Goal: Task Accomplishment & Management: Manage account settings

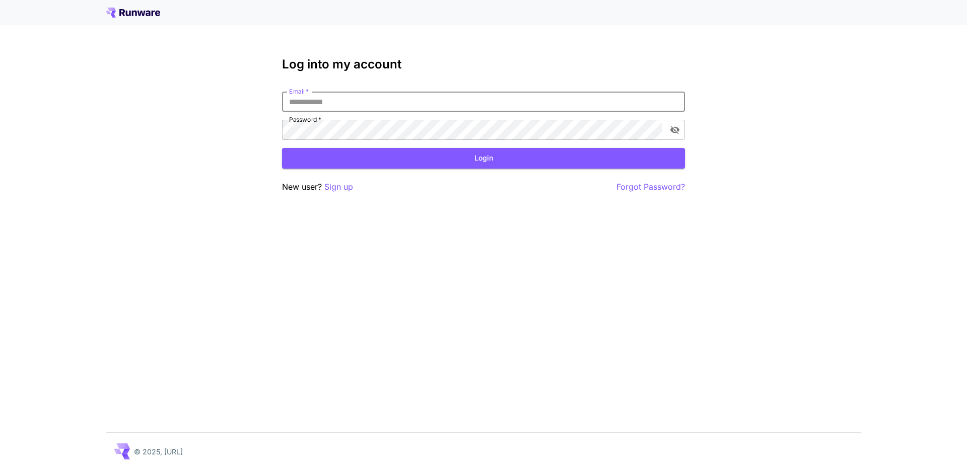
click at [386, 256] on div "Log into my account Email   * Email   * Password   * Password   * Login New use…" at bounding box center [483, 235] width 967 height 470
click at [307, 106] on input "Email   *" at bounding box center [483, 102] width 403 height 20
click at [364, 101] on input "Email   *" at bounding box center [483, 102] width 403 height 20
type input "**********"
click at [478, 145] on form "**********" at bounding box center [483, 130] width 403 height 77
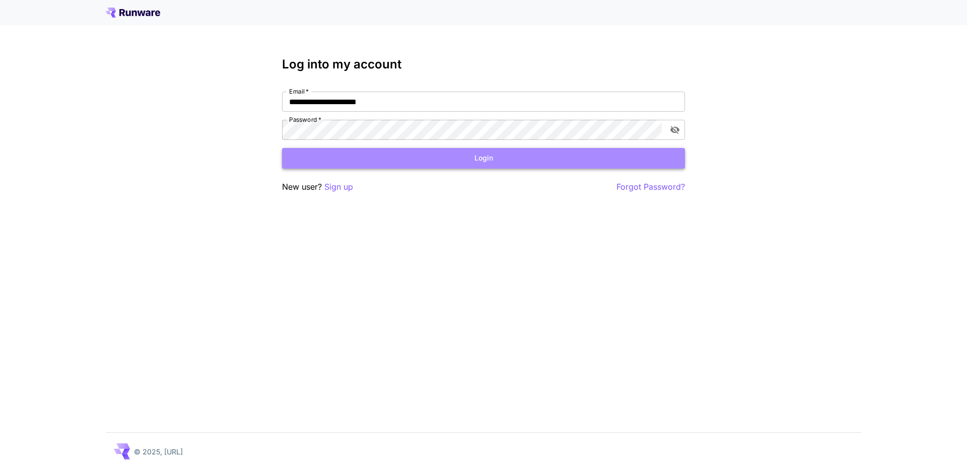
click at [478, 165] on button "Login" at bounding box center [483, 158] width 403 height 21
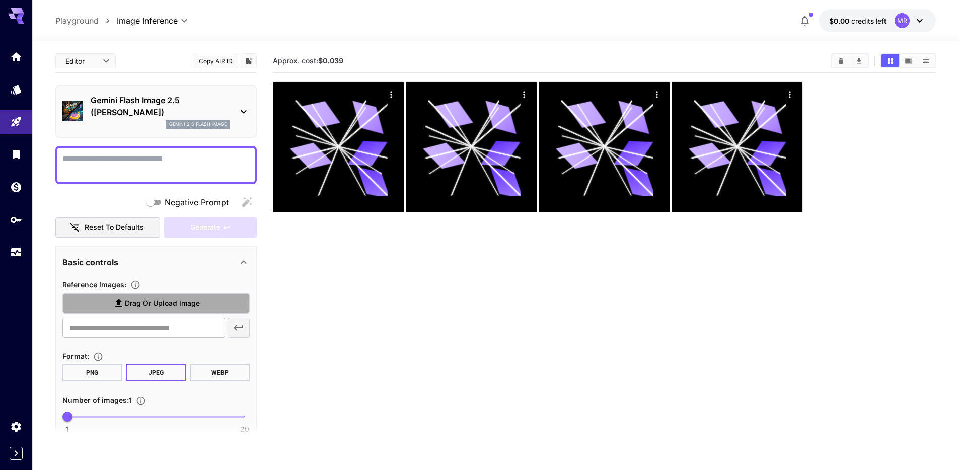
click at [135, 298] on span "Drag or upload image" at bounding box center [162, 304] width 75 height 13
click at [0, 0] on input "Drag or upload image" at bounding box center [0, 0] width 0 height 0
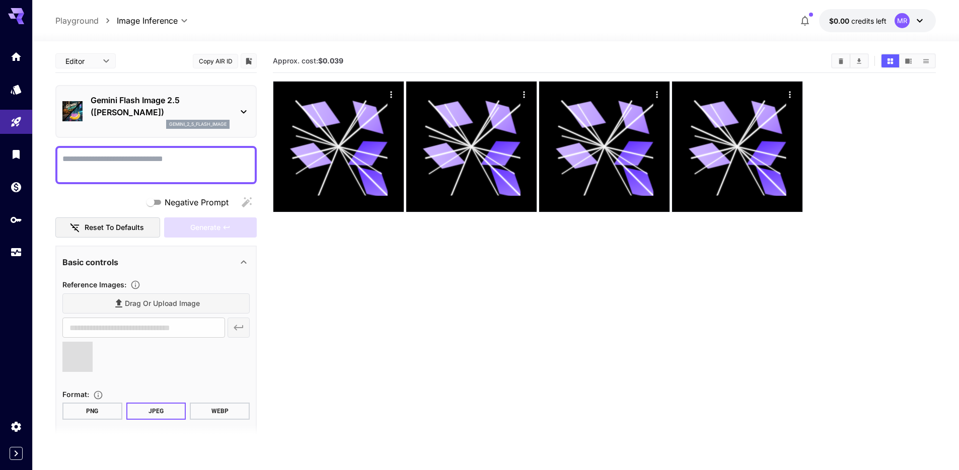
type input "**********"
click at [144, 166] on textarea "Negative Prompt" at bounding box center [155, 165] width 187 height 24
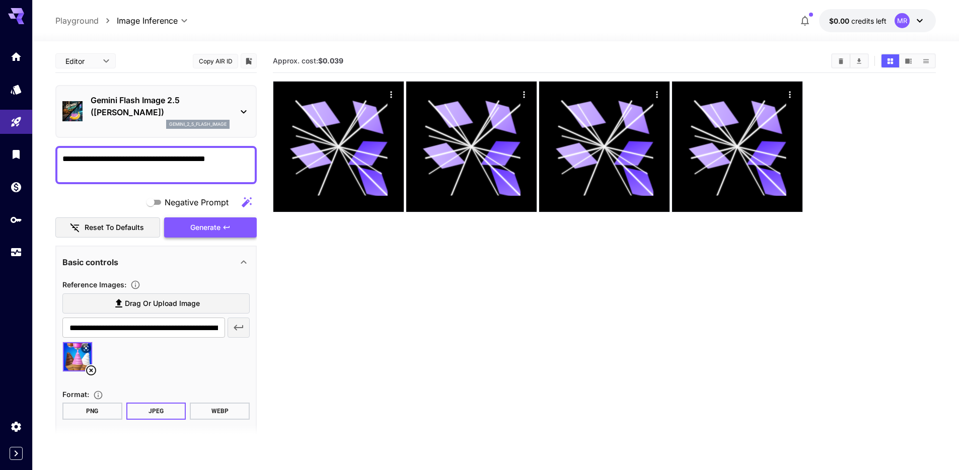
type textarea "**********"
click at [209, 235] on button "Generate" at bounding box center [210, 227] width 93 height 21
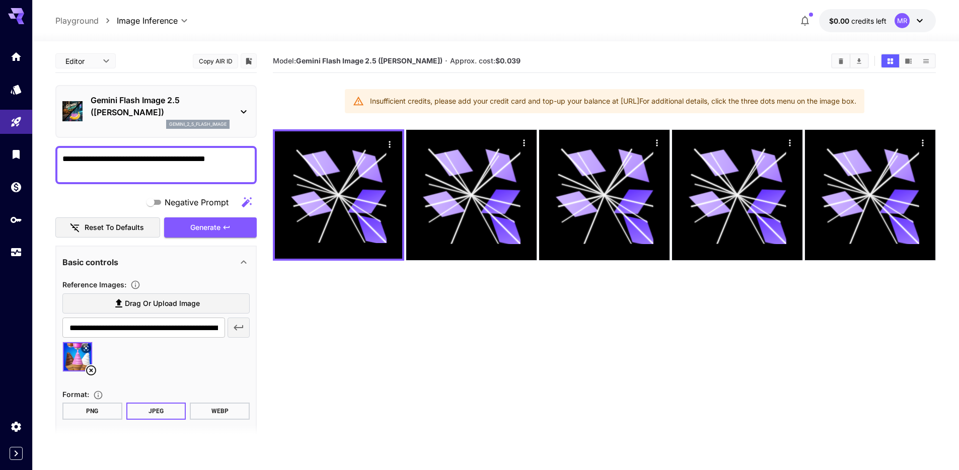
click at [806, 19] on icon "button" at bounding box center [805, 21] width 12 height 12
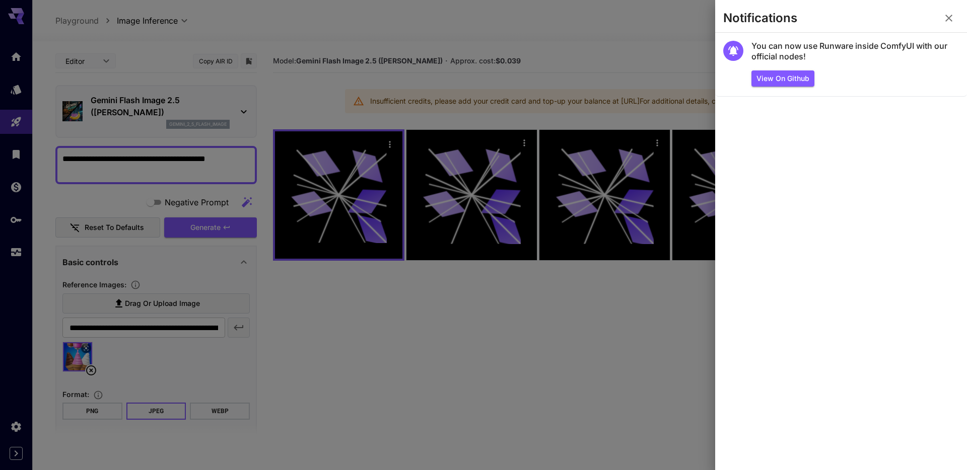
click at [952, 17] on icon "button" at bounding box center [948, 18] width 12 height 12
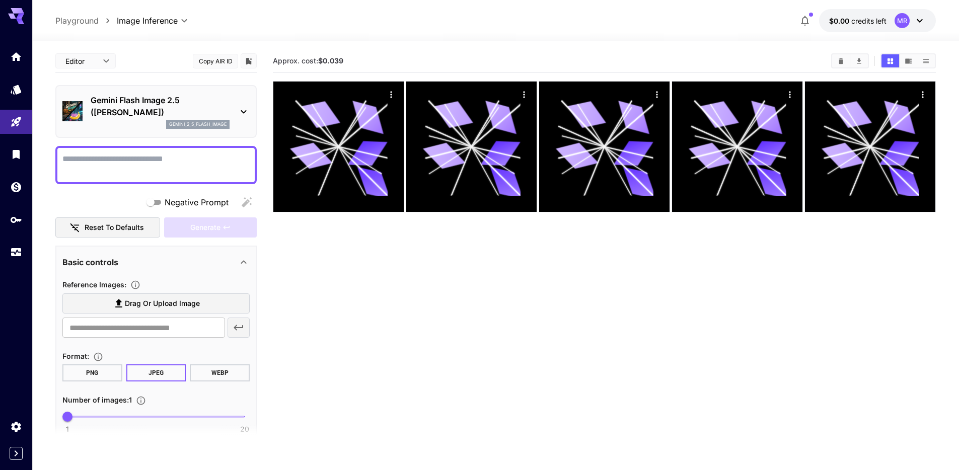
click at [897, 24] on div "MR" at bounding box center [902, 20] width 15 height 15
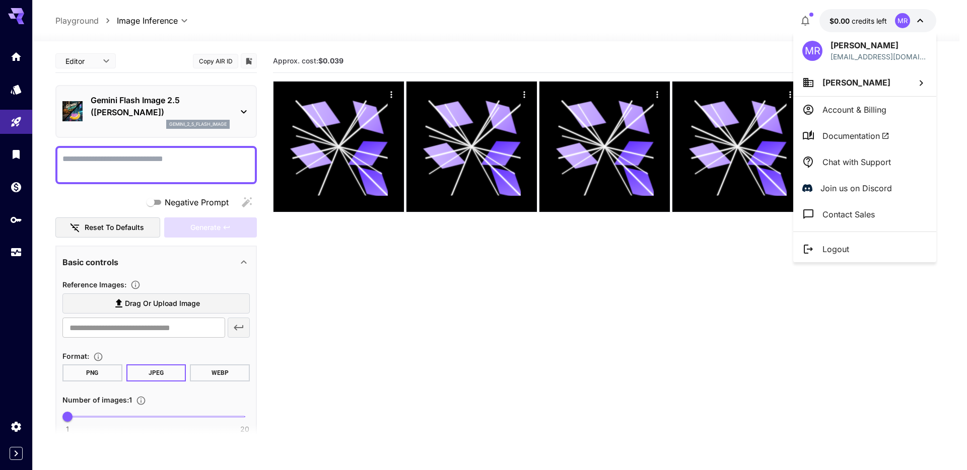
click at [85, 21] on div at bounding box center [483, 235] width 967 height 470
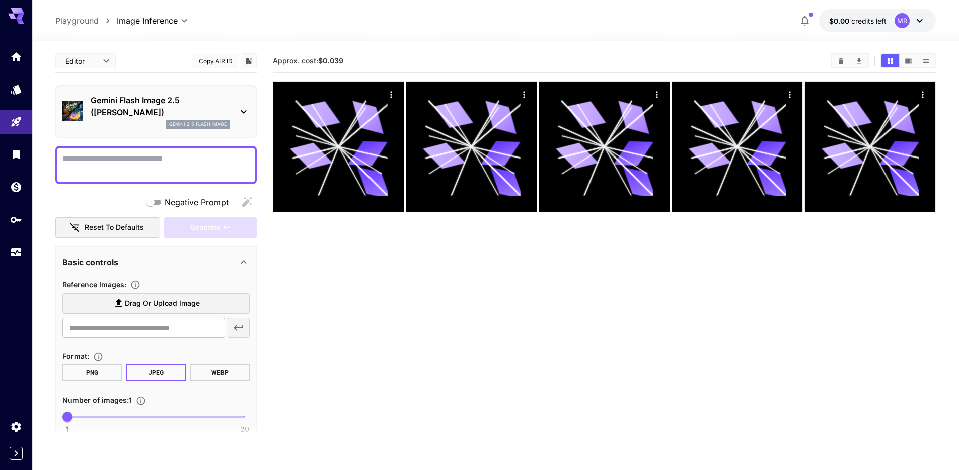
click at [80, 25] on p "Playground" at bounding box center [76, 21] width 43 height 12
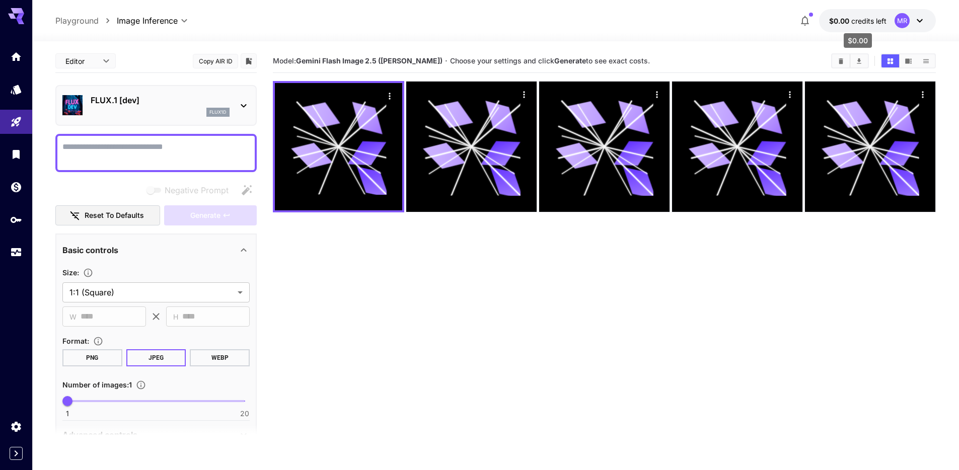
click at [872, 20] on span "credits left" at bounding box center [868, 21] width 35 height 9
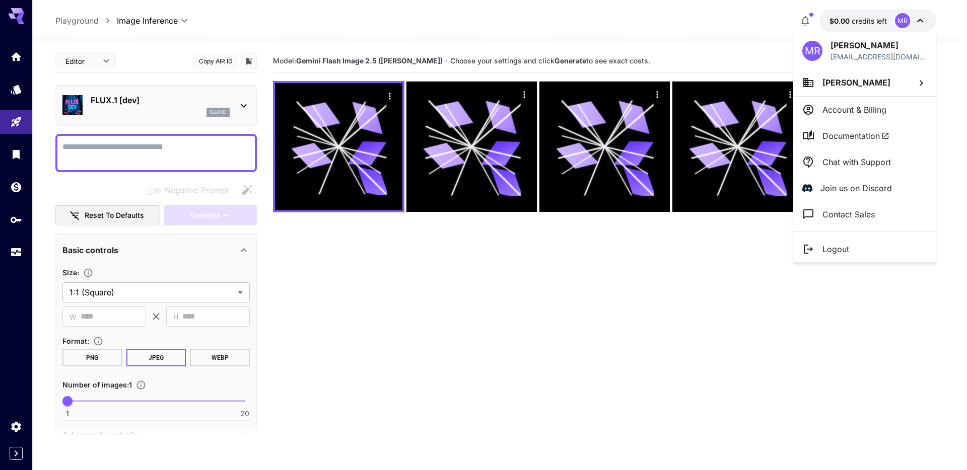
click at [871, 114] on p "Account & Billing" at bounding box center [854, 110] width 64 height 12
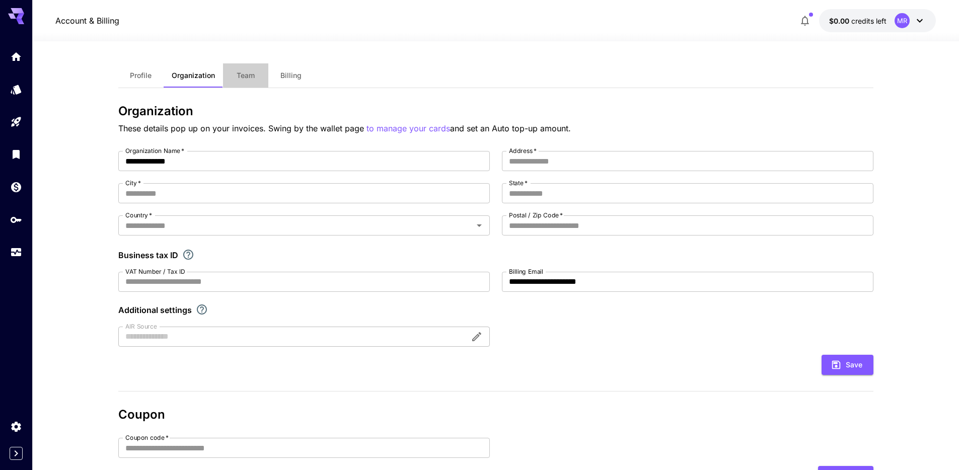
click at [235, 69] on button "Team" at bounding box center [245, 75] width 45 height 24
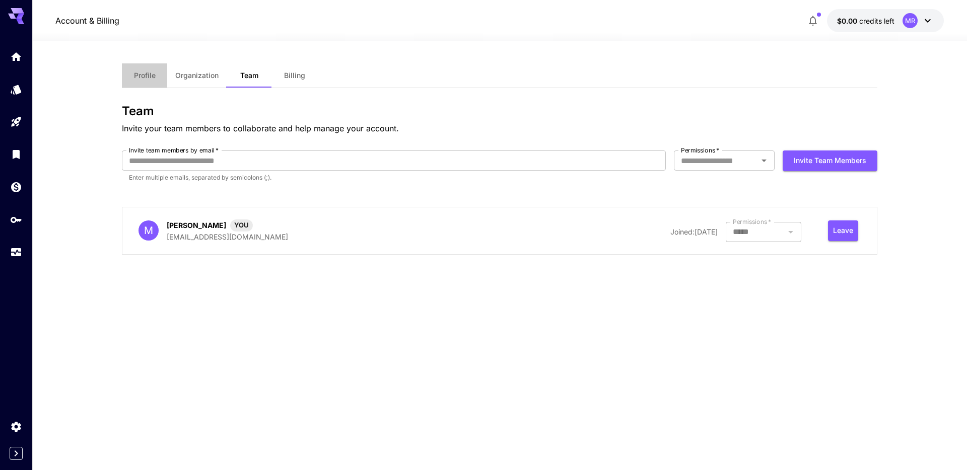
click at [133, 83] on button "Profile" at bounding box center [144, 75] width 45 height 24
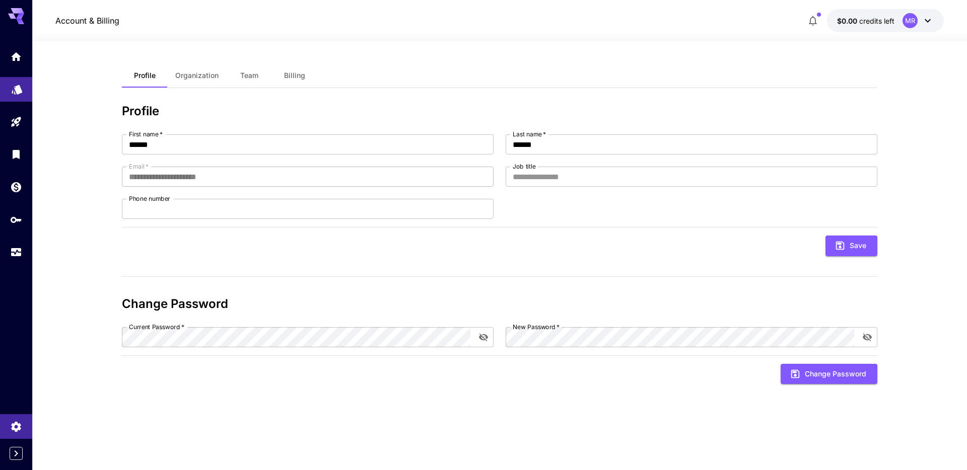
click at [11, 94] on link at bounding box center [16, 89] width 32 height 25
